Goal: Task Accomplishment & Management: Manage account settings

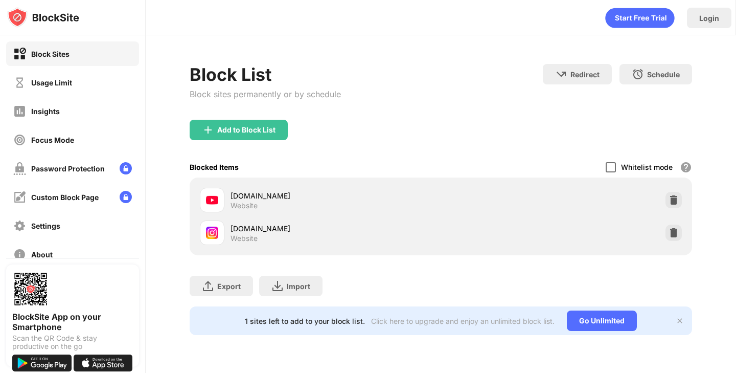
click at [614, 164] on div at bounding box center [611, 167] width 10 height 10
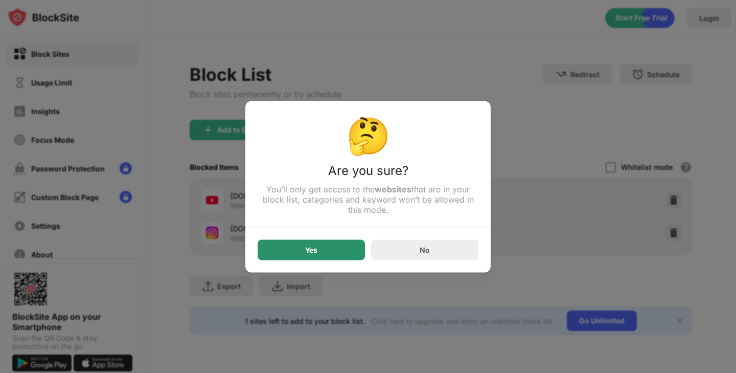
click at [336, 251] on div "Yes" at bounding box center [311, 249] width 107 height 20
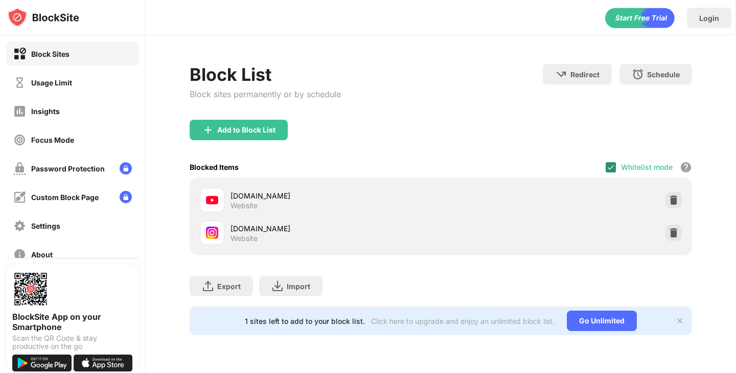
click at [610, 167] on img at bounding box center [611, 167] width 8 height 8
